Goal: Task Accomplishment & Management: Manage account settings

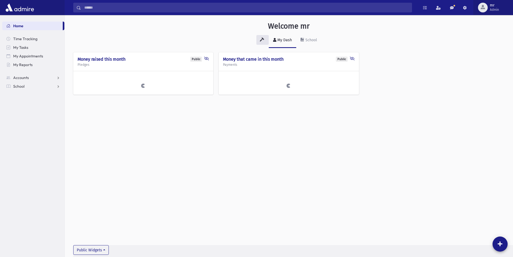
click at [494, 8] on span "Admin" at bounding box center [494, 10] width 9 height 4
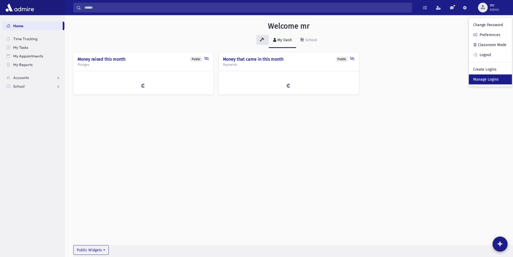
click at [489, 81] on link "Manage Logins" at bounding box center [490, 79] width 43 height 10
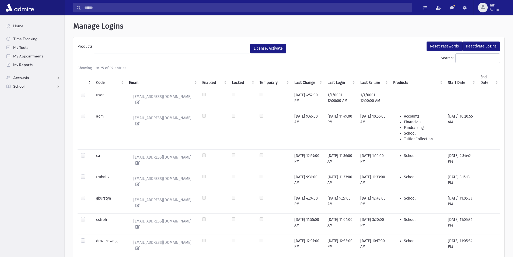
select select
drag, startPoint x: 492, startPoint y: 9, endPoint x: 495, endPoint y: 23, distance: 13.4
click at [493, 9] on span "Admin" at bounding box center [494, 10] width 9 height 4
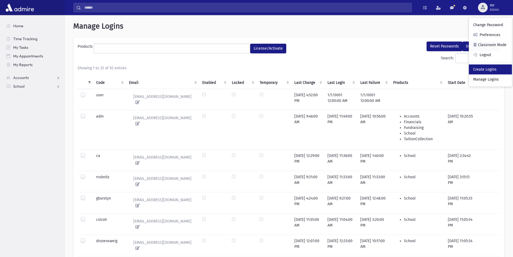
click at [487, 67] on link "Create Logins" at bounding box center [490, 69] width 43 height 10
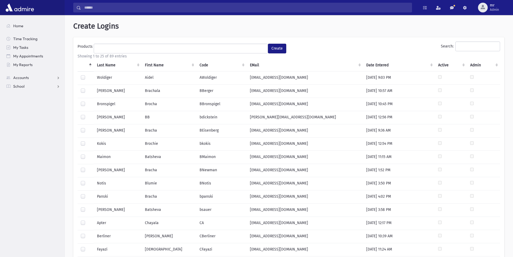
select select
click at [231, 47] on ul at bounding box center [181, 48] width 174 height 8
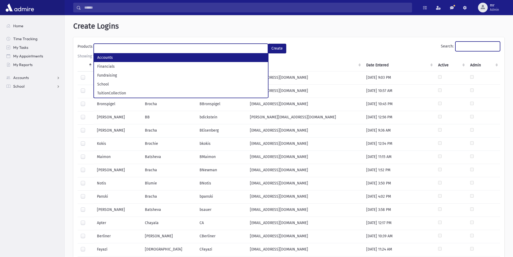
click at [478, 47] on input "Search:" at bounding box center [478, 46] width 45 height 10
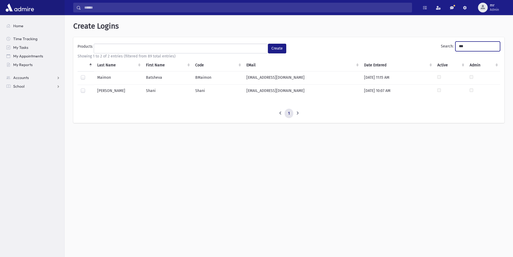
type input "***"
click at [87, 75] on label at bounding box center [87, 75] width 0 height 0
click at [247, 50] on ul at bounding box center [181, 48] width 174 height 8
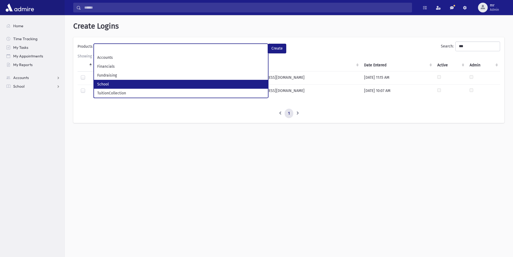
scroll to position [12, 0]
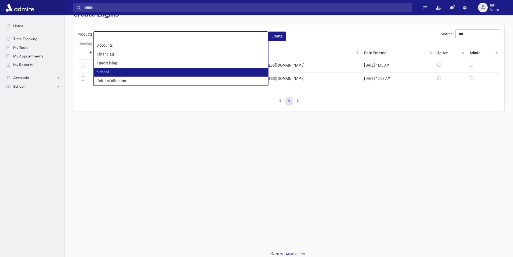
select select "*"
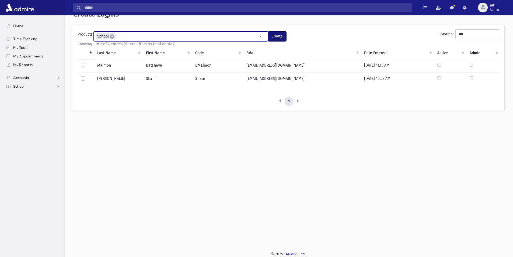
click at [280, 37] on button "Create" at bounding box center [277, 37] width 18 height 10
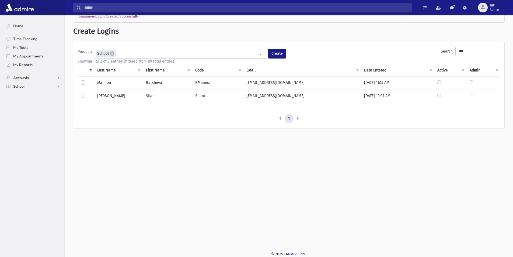
click at [87, 80] on label at bounding box center [87, 80] width 0 height 0
click at [279, 54] on button "Create" at bounding box center [277, 54] width 18 height 10
click at [87, 80] on label at bounding box center [87, 80] width 0 height 0
click at [279, 54] on button "Create" at bounding box center [277, 54] width 18 height 10
click at [495, 9] on span "Admin" at bounding box center [494, 10] width 9 height 4
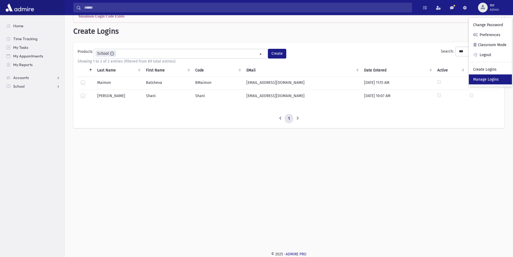
click at [489, 78] on link "Manage Logins" at bounding box center [490, 79] width 43 height 10
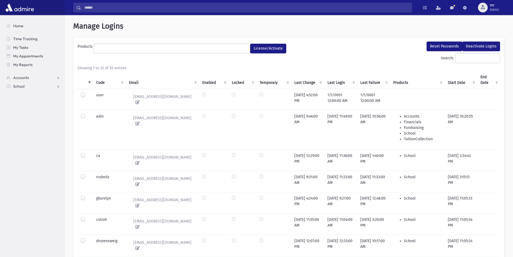
select select
click at [470, 58] on input "Search:" at bounding box center [478, 58] width 45 height 10
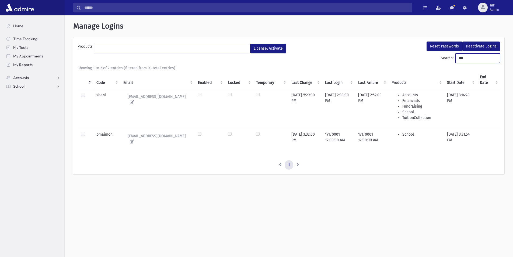
type input "***"
click at [87, 131] on label at bounding box center [87, 131] width 0 height 0
click at [447, 47] on button "Reset Passwords" at bounding box center [445, 46] width 36 height 10
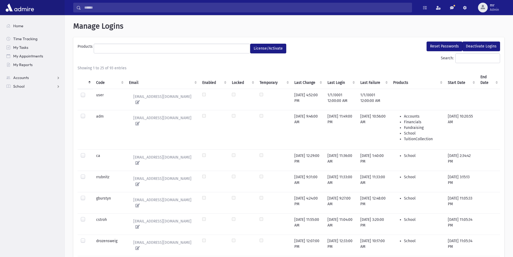
select select
